Goal: Transaction & Acquisition: Purchase product/service

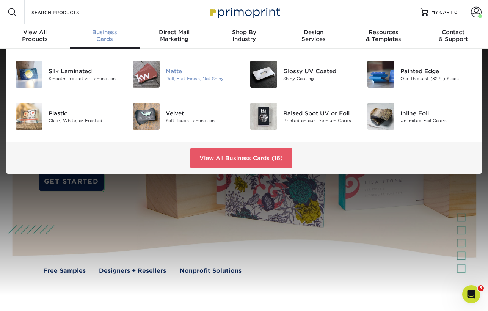
click at [138, 67] on img at bounding box center [146, 74] width 27 height 27
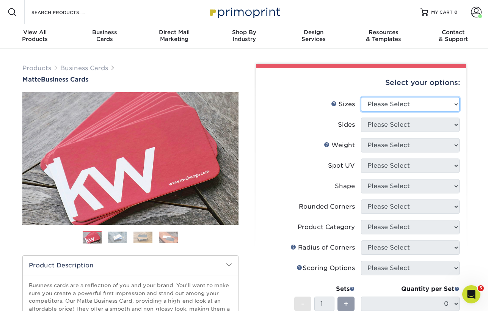
click at [434, 105] on select "Please Select 1.5" x 3.5" - Mini 1.75" x 3.5" - Mini 2" x 2" - Square 2" x 3" -…" at bounding box center [410, 104] width 99 height 14
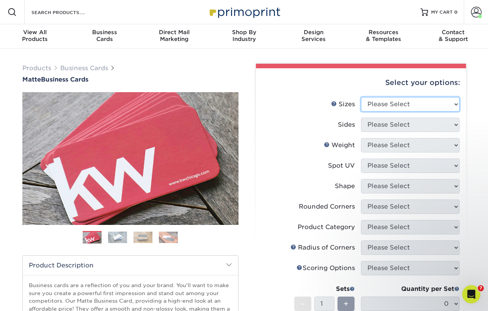
select select "2.00x3.50"
click at [361, 97] on select "Please Select 1.5" x 3.5" - Mini 1.75" x 3.5" - Mini 2" x 2" - Square 2" x 3" -…" at bounding box center [410, 104] width 99 height 14
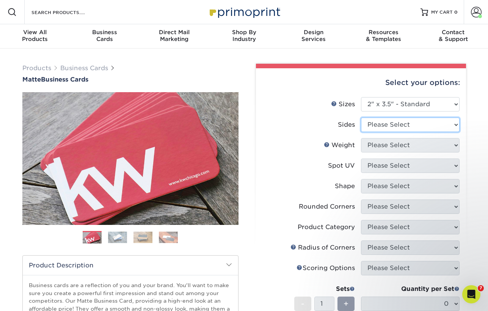
click at [392, 126] on select "Please Select Print Both Sides Print Front Only" at bounding box center [410, 125] width 99 height 14
select select "13abbda7-1d64-4f25-8bb2-c179b224825d"
click at [361, 118] on select "Please Select Print Both Sides Print Front Only" at bounding box center [410, 125] width 99 height 14
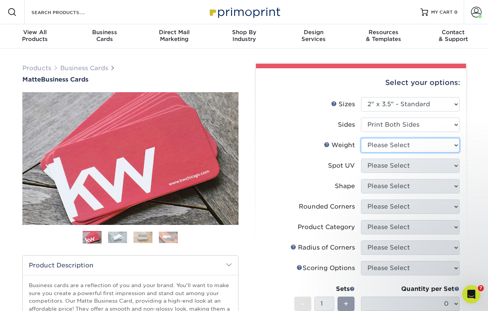
click at [379, 146] on select "Please Select 16PT 14PT" at bounding box center [410, 145] width 99 height 14
select select "16PT"
click at [361, 138] on select "Please Select 16PT 14PT" at bounding box center [410, 145] width 99 height 14
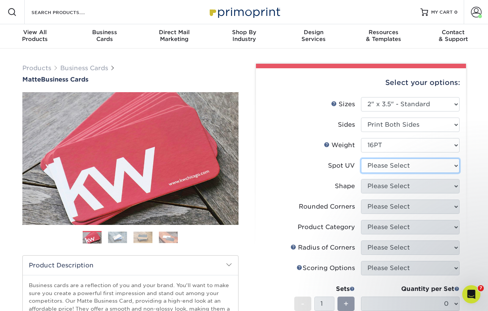
click at [367, 166] on select "Please Select No Spot UV Front and Back (Both Sides) Front Only Back Only" at bounding box center [410, 165] width 99 height 14
select select "3"
click at [361, 158] on select "Please Select No Spot UV Front and Back (Both Sides) Front Only Back Only" at bounding box center [410, 165] width 99 height 14
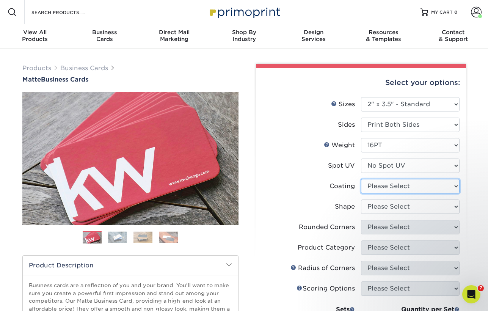
click at [376, 188] on select at bounding box center [410, 186] width 99 height 14
select select "121bb7b5-3b4d-429f-bd8d-bbf80e953313"
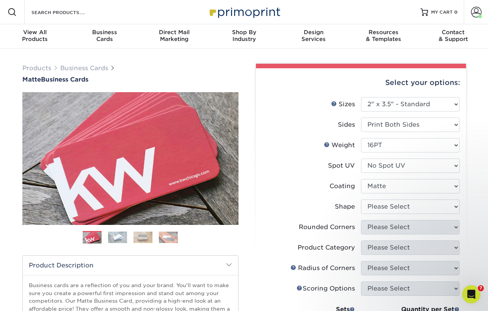
click at [361, 179] on select at bounding box center [410, 186] width 99 height 14
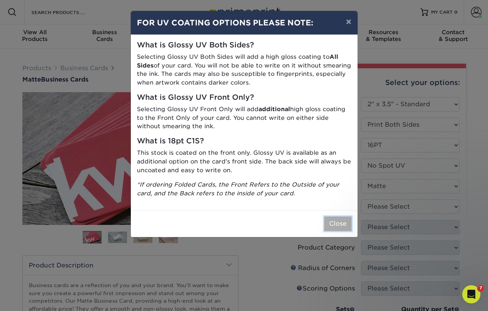
click at [336, 225] on button "Close" at bounding box center [337, 223] width 27 height 14
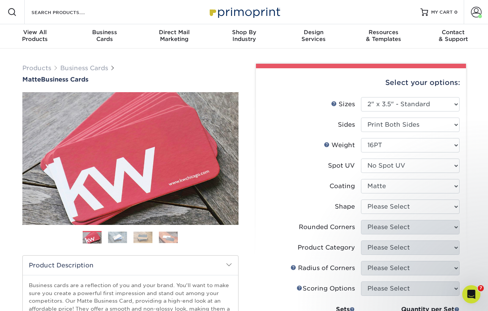
scroll to position [0, 0]
click at [474, 218] on div "Products Business Cards Matte Business Cards Previous Next 100 $ 8" at bounding box center [244, 267] width 488 height 439
click at [326, 241] on label "Product Category" at bounding box center [311, 247] width 99 height 14
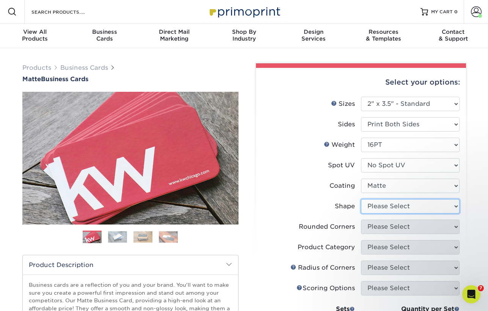
click at [414, 209] on select "Please Select Standard Oval" at bounding box center [410, 206] width 99 height 14
select select "standard"
click at [361, 199] on select "Please Select Standard Oval" at bounding box center [410, 206] width 99 height 14
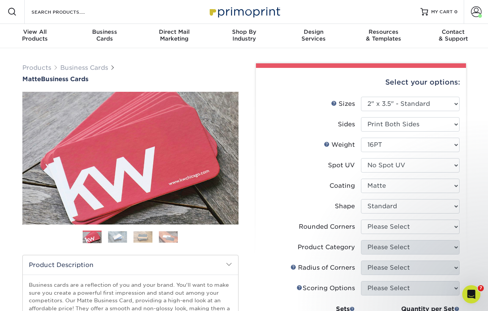
click at [264, 55] on div "Products Business Cards Matte Business Cards Previous Next 100 $ 8" at bounding box center [244, 267] width 488 height 439
click at [457, 207] on select "Please Select Standard Oval" at bounding box center [410, 206] width 99 height 14
click at [476, 204] on div "Products Business Cards Matte Business Cards Previous Next 100 $ 8" at bounding box center [244, 267] width 488 height 439
click at [456, 226] on select "Please Select Yes - Round 2 Corners Yes - Round 4 Corners No" at bounding box center [410, 226] width 99 height 14
click at [456, 227] on select "Please Select Yes - Round 2 Corners Yes - Round 4 Corners No" at bounding box center [410, 226] width 99 height 14
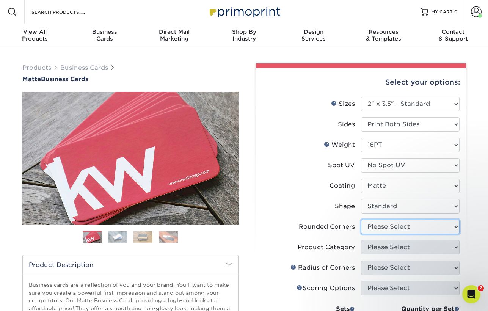
select select "0"
click at [361, 219] on select "Please Select Yes - Round 2 Corners Yes - Round 4 Corners No" at bounding box center [410, 226] width 99 height 14
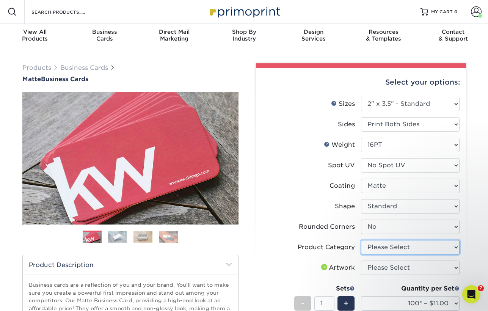
click at [456, 245] on select "Please Select Business Cards" at bounding box center [410, 247] width 99 height 14
select select "3b5148f1-0588-4f88-a218-97bcfdce65c1"
click at [361, 240] on select "Please Select Business Cards" at bounding box center [410, 247] width 99 height 14
drag, startPoint x: 467, startPoint y: 261, endPoint x: 462, endPoint y: 262, distance: 4.6
click at [467, 261] on div "Select your options: Sizes Help Sizes Please Select 1.5" x 3.5" - Mini -" at bounding box center [357, 274] width 227 height 422
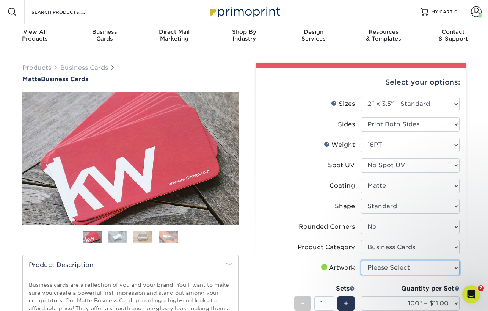
click at [456, 265] on select "Please Select I will upload files I need a design - $100" at bounding box center [410, 267] width 99 height 14
select select "upload"
click at [361, 260] on select "Please Select I will upload files I need a design - $100" at bounding box center [410, 267] width 99 height 14
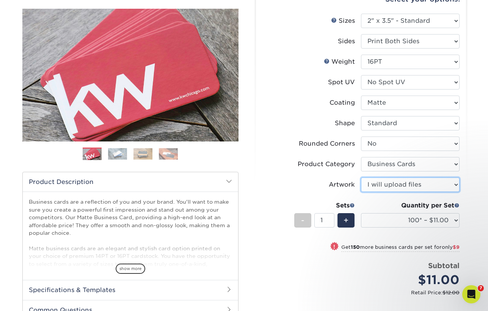
scroll to position [86, 0]
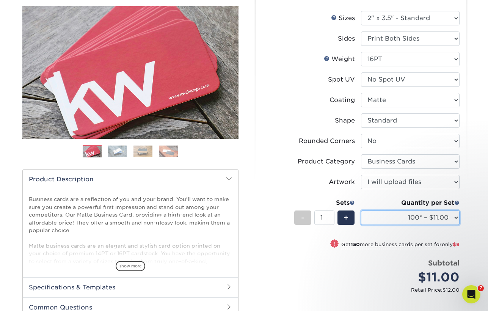
click at [458, 218] on select "100* – $11.00 250* – $20.00 500 – $39.00 1000 – $49.00 2500 – $87.00 5000 – $16…" at bounding box center [410, 217] width 99 height 14
select select "1000 – $49.00"
click at [361, 210] on select "100* – $11.00 250* – $20.00 500 – $39.00 1000 – $49.00 2500 – $87.00 5000 – $16…" at bounding box center [410, 217] width 99 height 14
click at [465, 215] on div "Select your options: Sizes Help Sizes Please Select 1.5" x 3.5" - Mini 1.75" x …" at bounding box center [361, 183] width 210 height 403
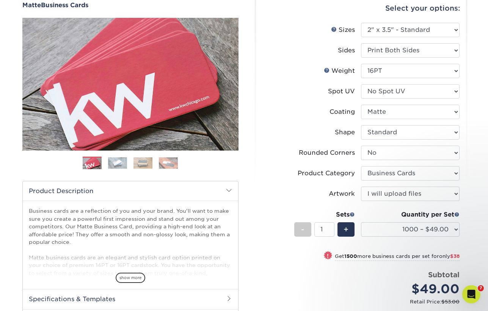
scroll to position [74, 0]
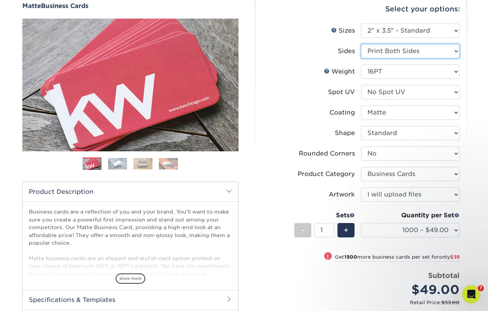
click at [456, 50] on select "Please Select Print Both Sides Print Front Only" at bounding box center [410, 51] width 99 height 14
click at [361, 44] on select "Please Select Print Both Sides Print Front Only" at bounding box center [410, 51] width 99 height 14
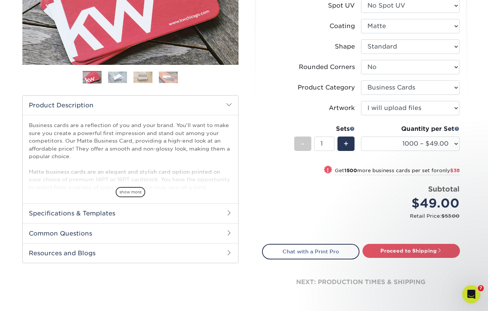
scroll to position [161, 0]
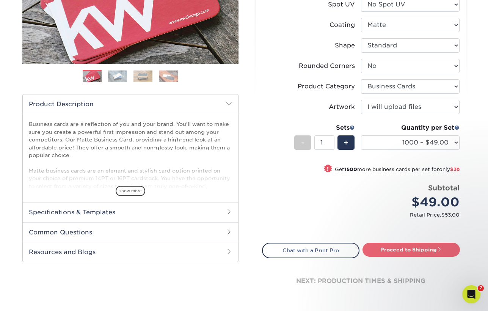
click at [406, 252] on link "Proceed to Shipping" at bounding box center [410, 250] width 97 height 14
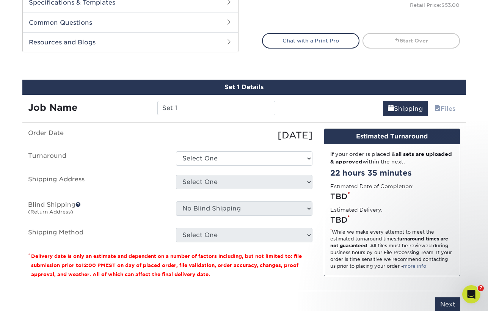
scroll to position [424, 0]
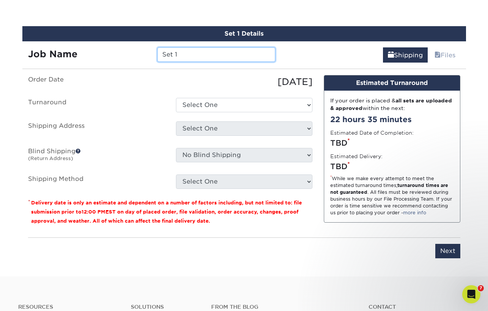
click at [177, 54] on input "Set 1" at bounding box center [216, 54] width 118 height 14
type input "Tracy Osborne 1000qty Business Cards"
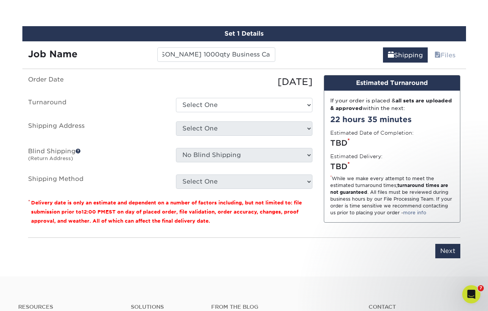
scroll to position [0, 0]
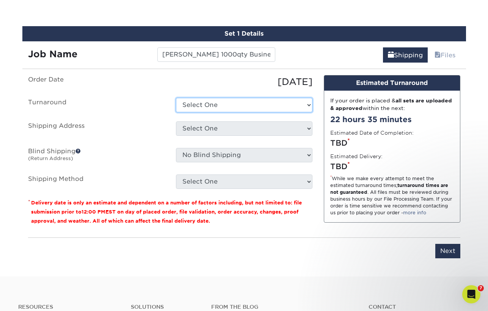
click at [250, 105] on select "Select One 2-4 Business Days 2 Day Next Business Day" at bounding box center [244, 105] width 136 height 14
select select "2167d3a5-02fc-4384-86ce-e339e30b5e03"
click at [176, 98] on select "Select One 2-4 Business Days 2 Day Next Business Day" at bounding box center [244, 105] width 136 height 14
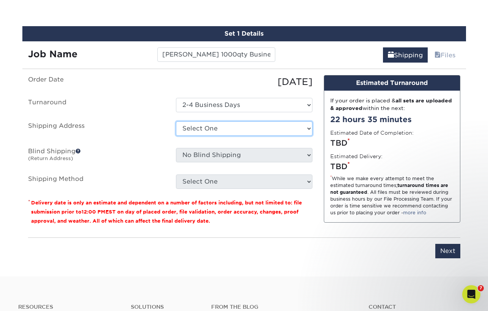
click at [218, 128] on select "Select One 89 Gage Blvd Andrea Angela Angela C21 C21-TC Q Home Loans Rachael Ho…" at bounding box center [244, 128] width 136 height 14
select select "46082"
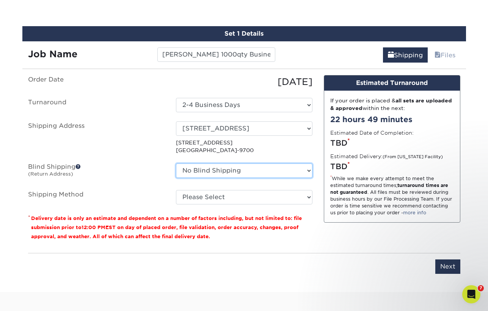
click at [308, 168] on select "No Blind Shipping 89 Gage Blvd Andrea Angela Angela C21 C21-TC Q Home Loans Rac…" at bounding box center [244, 170] width 136 height 14
select select "46082"
click at [176, 163] on select "No Blind Shipping 89 Gage Blvd Andrea Angela Angela C21 C21-TC Q Home Loans Rac…" at bounding box center [244, 170] width 136 height 14
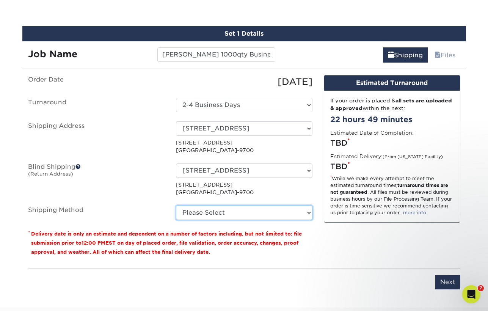
click at [309, 210] on select "Please Select Ground Shipping (+$8.96) 3 Day Shipping Service (+$15.58) 2 Day A…" at bounding box center [244, 212] width 136 height 14
select select "03"
click at [176, 205] on select "Please Select Ground Shipping (+$8.96) 3 Day Shipping Service (+$15.58) 2 Day A…" at bounding box center [244, 212] width 136 height 14
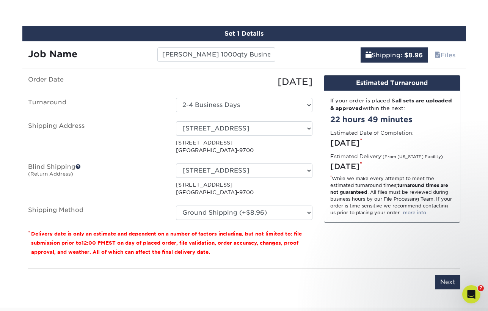
click at [413, 254] on div "Design Estimated Turnaround If your order is placed & all sets are uploaded & a…" at bounding box center [392, 168] width 148 height 187
click at [444, 281] on input "Next" at bounding box center [447, 282] width 25 height 14
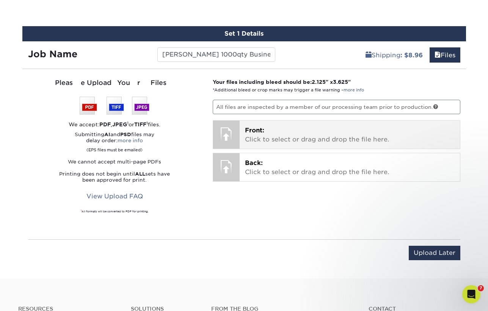
click at [287, 137] on p "Front: Click to select or drag and drop the file here." at bounding box center [350, 135] width 210 height 18
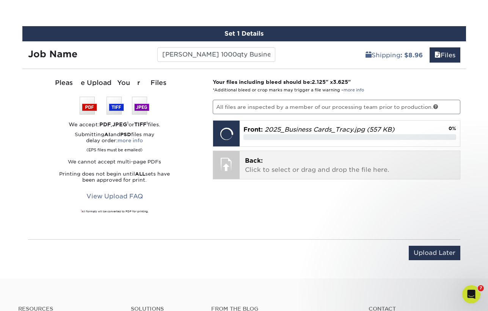
click at [305, 162] on p "Back: Click to select or drag and drop the file here." at bounding box center [350, 165] width 210 height 18
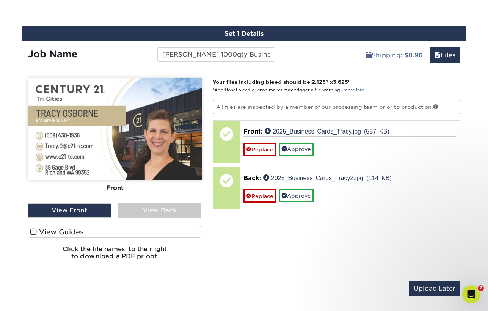
click at [135, 213] on div "View Back" at bounding box center [159, 210] width 83 height 14
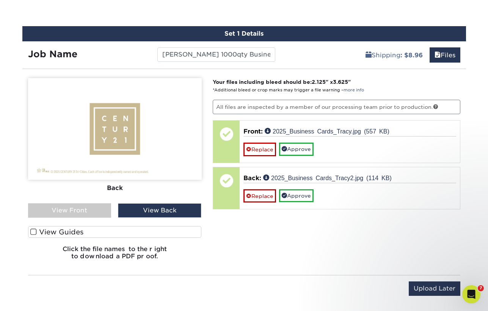
click at [83, 212] on div "View Front" at bounding box center [69, 210] width 83 height 14
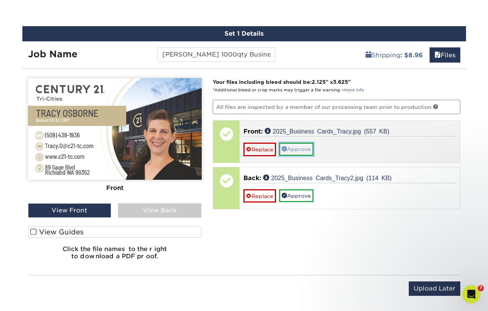
click at [303, 153] on link "Approve" at bounding box center [296, 149] width 34 height 13
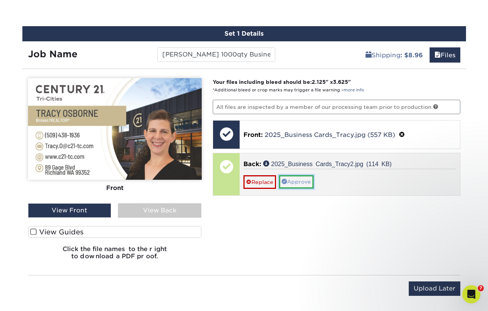
click at [302, 181] on link "Approve" at bounding box center [296, 181] width 34 height 13
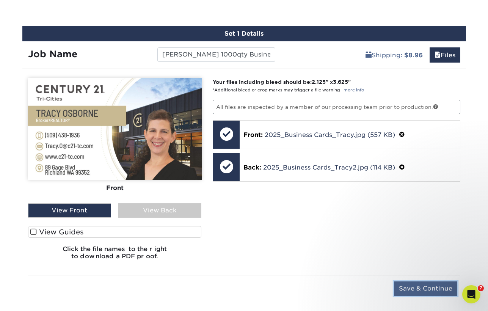
click at [415, 289] on input "Save & Continue" at bounding box center [425, 288] width 63 height 14
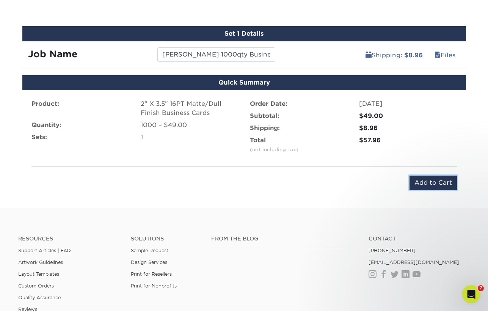
click at [432, 185] on input "Add to Cart" at bounding box center [432, 183] width 47 height 14
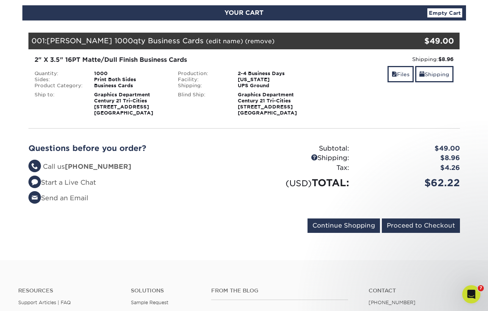
scroll to position [87, 0]
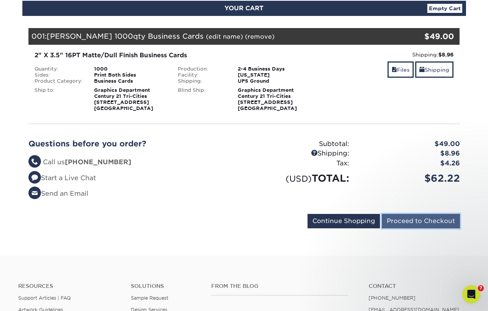
click at [408, 222] on input "Proceed to Checkout" at bounding box center [421, 221] width 78 height 14
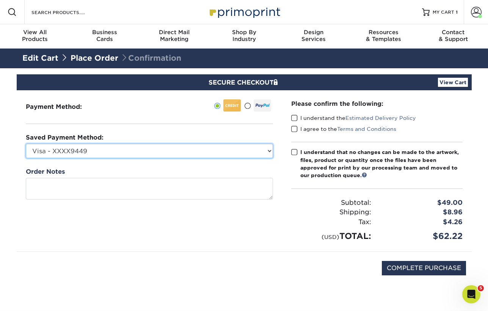
click at [270, 151] on select "Visa - XXXX9449 Visa - XXXX9537 Visa - XXXX7290 Visa - XXXX7290 Visa - XXXX9813…" at bounding box center [149, 151] width 247 height 14
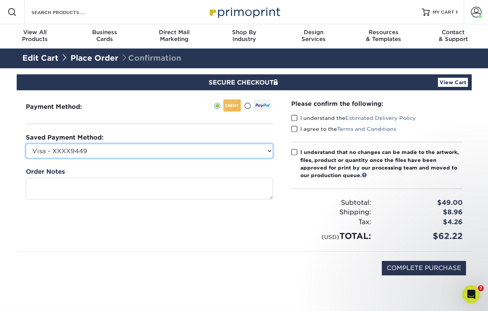
select select "70544"
click at [26, 144] on select "Visa - XXXX9449 Visa - XXXX9537 Visa - XXXX7290 Visa - XXXX7290 Visa - XXXX9813…" at bounding box center [149, 151] width 247 height 14
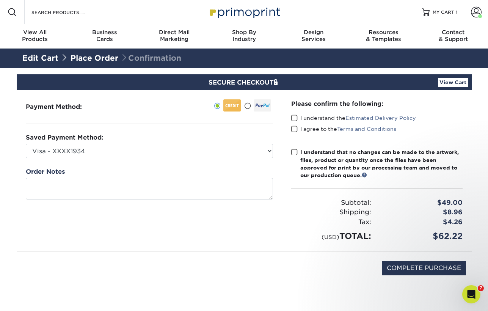
click at [295, 116] on span at bounding box center [294, 117] width 6 height 7
click at [0, 0] on input "I understand the Estimated Delivery Policy" at bounding box center [0, 0] width 0 height 0
drag, startPoint x: 295, startPoint y: 129, endPoint x: 295, endPoint y: 135, distance: 6.5
click at [295, 129] on span at bounding box center [294, 128] width 6 height 7
click at [0, 0] on input "I agree to the Terms and Conditions" at bounding box center [0, 0] width 0 height 0
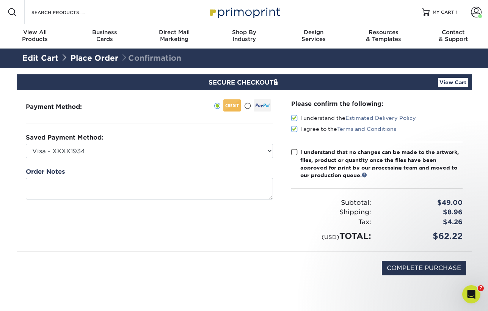
click at [296, 154] on span at bounding box center [294, 152] width 6 height 7
click at [0, 0] on input "I understand that no changes can be made to the artwork, files, product or quan…" at bounding box center [0, 0] width 0 height 0
click at [396, 268] on input "COMPLETE PURCHASE" at bounding box center [424, 268] width 84 height 14
type input "PROCESSING, PLEASE WAIT..."
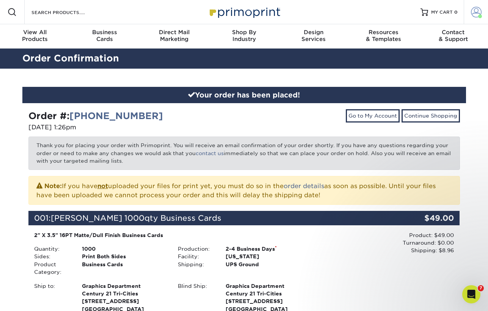
click at [473, 13] on span at bounding box center [476, 12] width 11 height 11
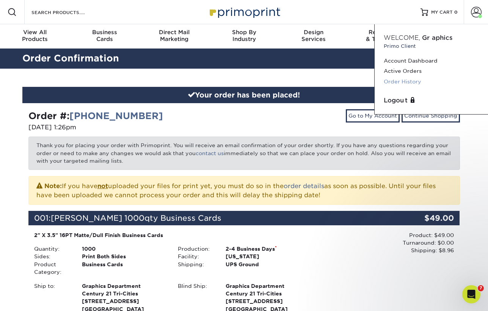
click at [393, 84] on link "Order History" at bounding box center [431, 82] width 95 height 10
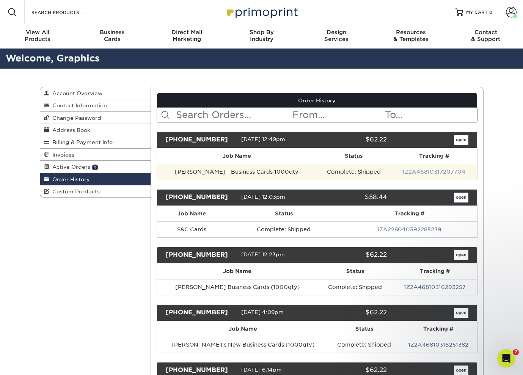
click at [433, 172] on link "1Z2A46810317207704" at bounding box center [433, 172] width 63 height 6
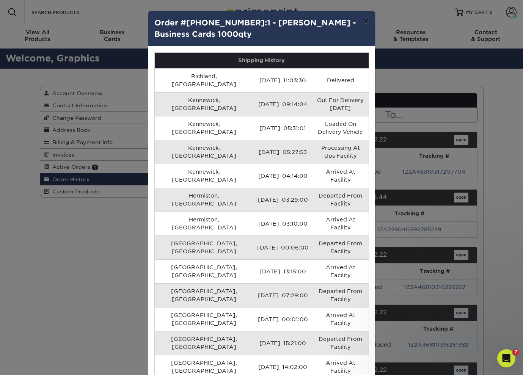
click at [362, 20] on button "×" at bounding box center [365, 21] width 17 height 21
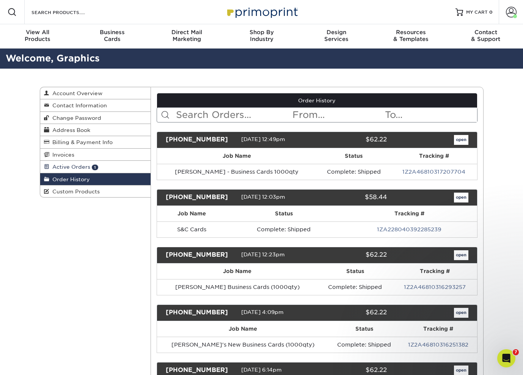
click at [55, 167] on span "Active Orders" at bounding box center [69, 167] width 41 height 6
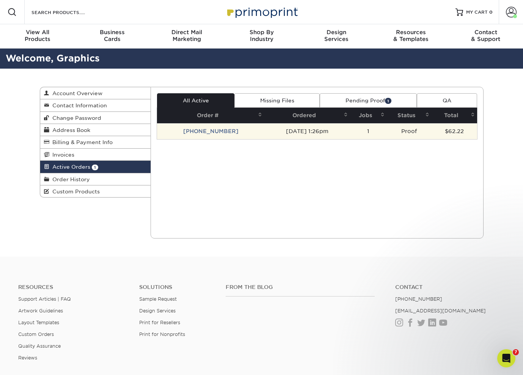
click at [202, 133] on td "[PHONE_NUMBER]" at bounding box center [210, 131] width 107 height 16
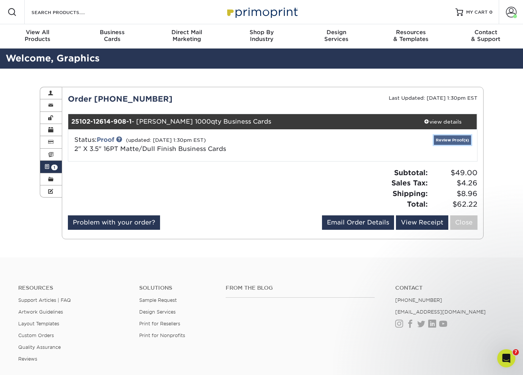
click at [446, 140] on link "Review Proof(s)" at bounding box center [452, 139] width 37 height 9
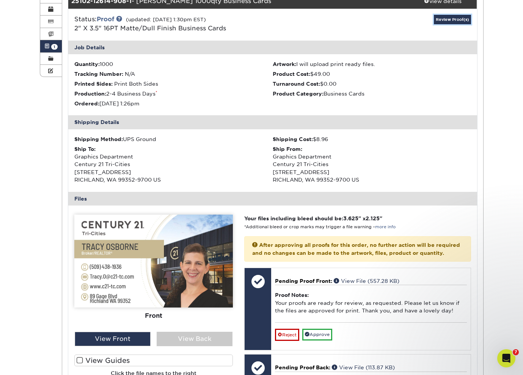
scroll to position [136, 0]
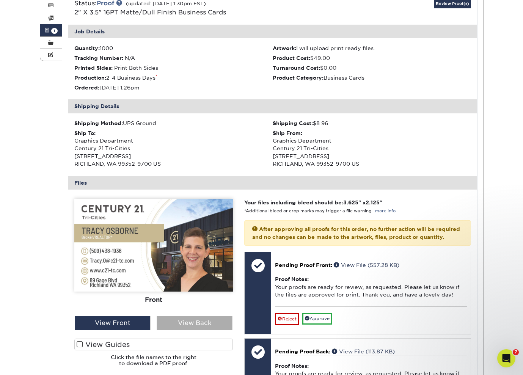
click at [188, 310] on div "View Back" at bounding box center [195, 323] width 76 height 14
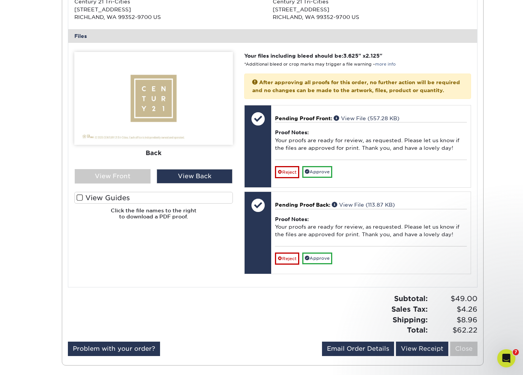
scroll to position [273, 0]
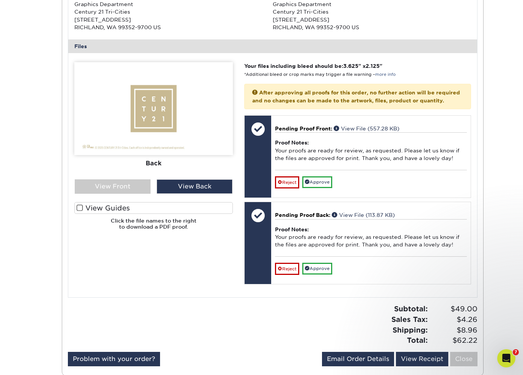
click at [77, 208] on span at bounding box center [80, 207] width 6 height 7
click at [0, 0] on input "View Guides" at bounding box center [0, 0] width 0 height 0
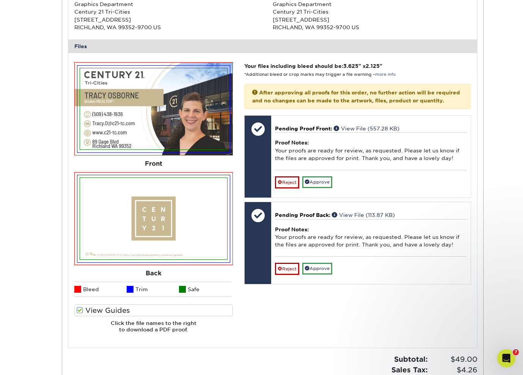
click at [78, 310] on span at bounding box center [80, 310] width 6 height 7
click at [0, 0] on input "View Guides" at bounding box center [0, 0] width 0 height 0
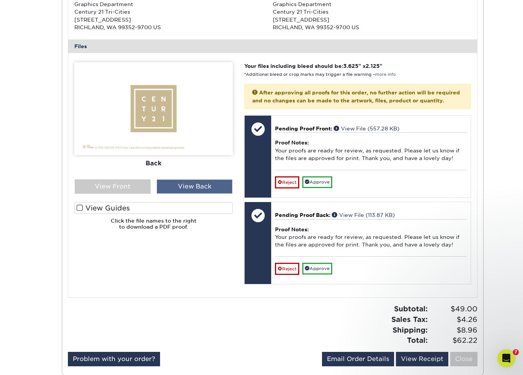
click at [215, 188] on div "View Back" at bounding box center [195, 186] width 76 height 14
click at [90, 184] on div "View Front" at bounding box center [113, 186] width 76 height 14
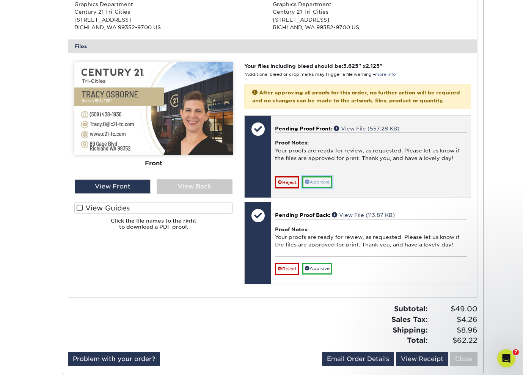
click at [315, 188] on link "Approve" at bounding box center [317, 182] width 30 height 12
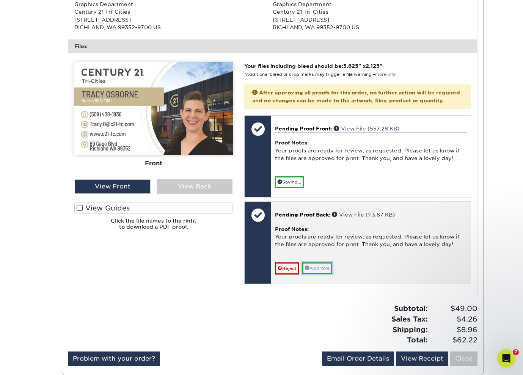
click at [320, 274] on link "Approve" at bounding box center [317, 268] width 30 height 12
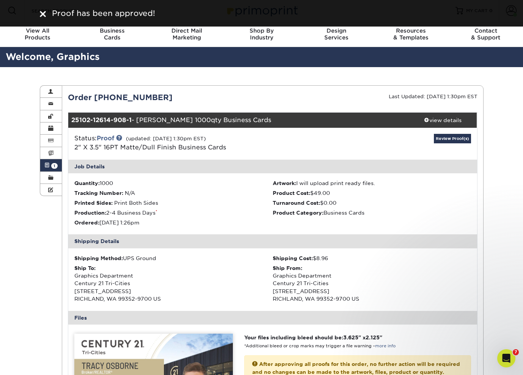
scroll to position [0, 0]
